Goal: Information Seeking & Learning: Learn about a topic

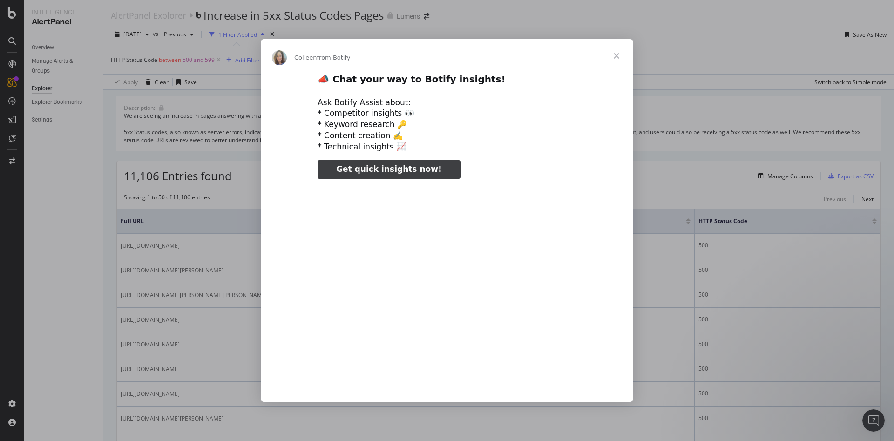
type input "101386"
click at [596, 45] on span "Close" at bounding box center [617, 56] width 34 height 34
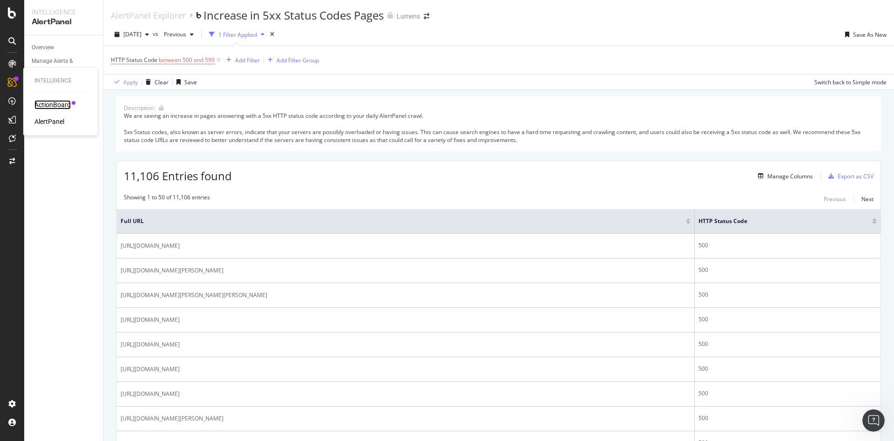
click at [68, 104] on div "ActionBoard" at bounding box center [52, 104] width 36 height 9
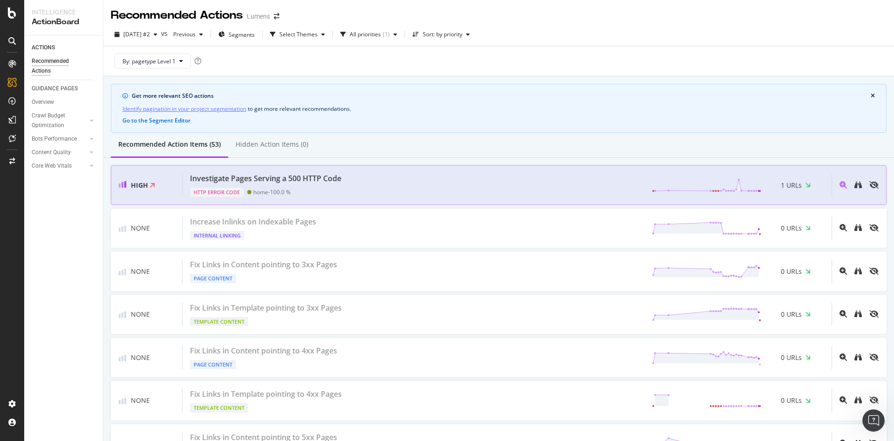
click at [370, 189] on div "Investigate Pages Serving a 500 HTTP Code HTTP Error Code home - 100.0 % 1 URLs" at bounding box center [507, 185] width 649 height 24
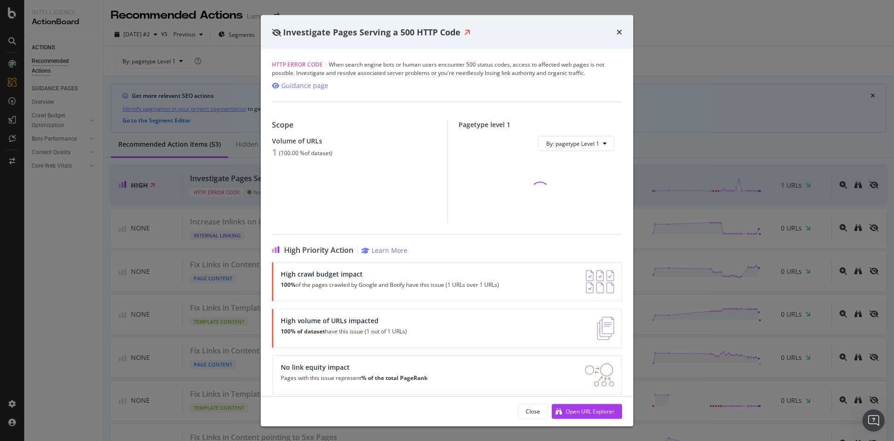
click at [596, 27] on div "times" at bounding box center [620, 32] width 6 height 12
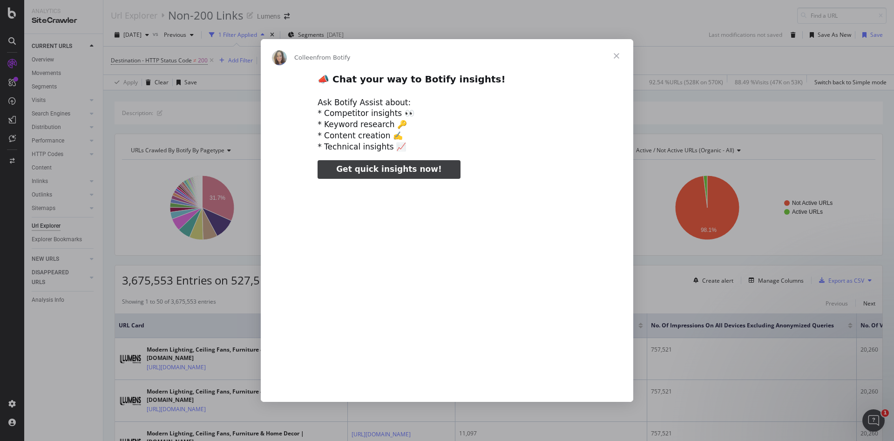
type input "218759"
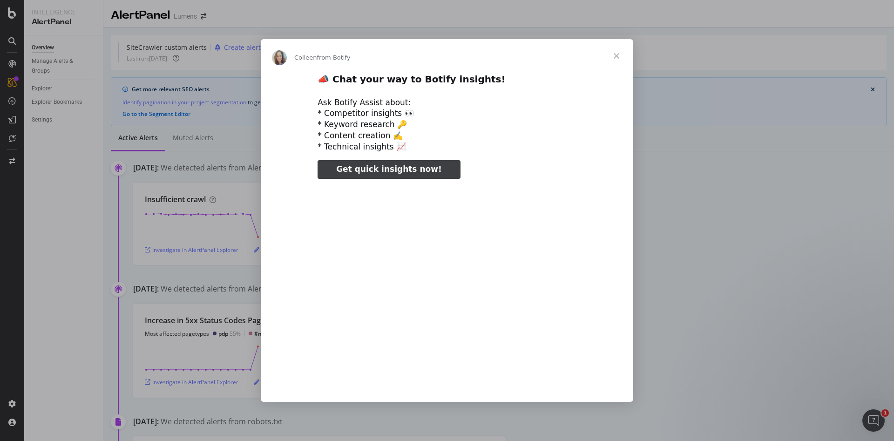
type input "72626"
